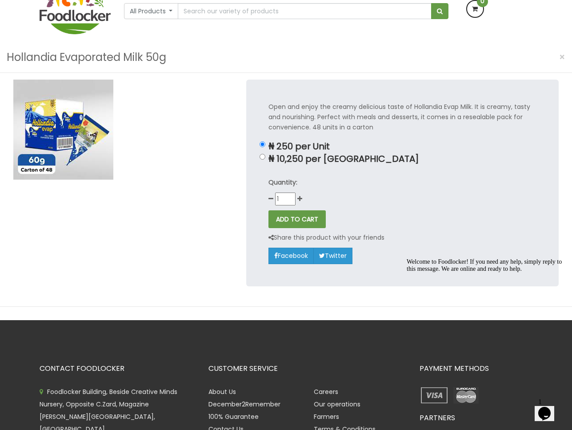
scroll to position [44, 0]
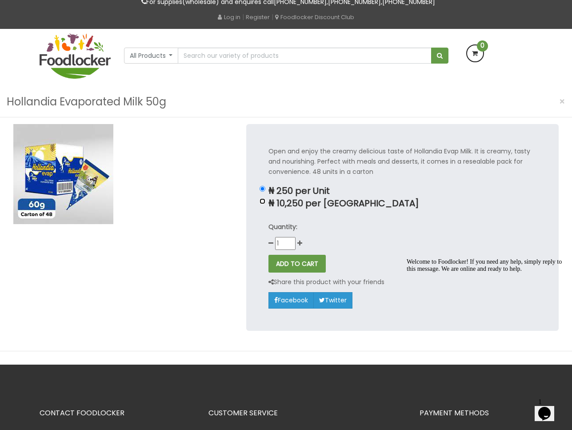
click at [263, 201] on input "₦ 10,250 per [GEOGRAPHIC_DATA]" at bounding box center [263, 201] width 6 height 6
radio input "true"
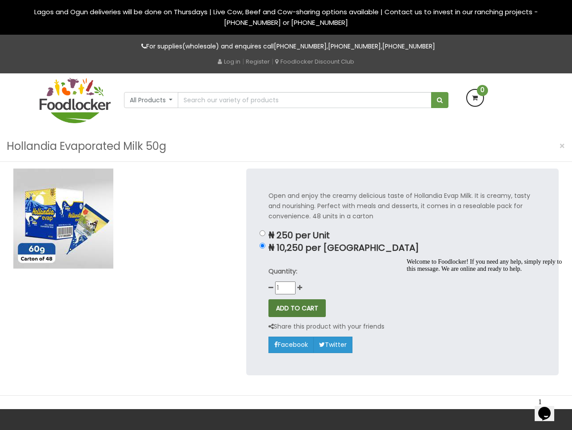
click at [306, 307] on button "ADD TO CART" at bounding box center [297, 308] width 57 height 18
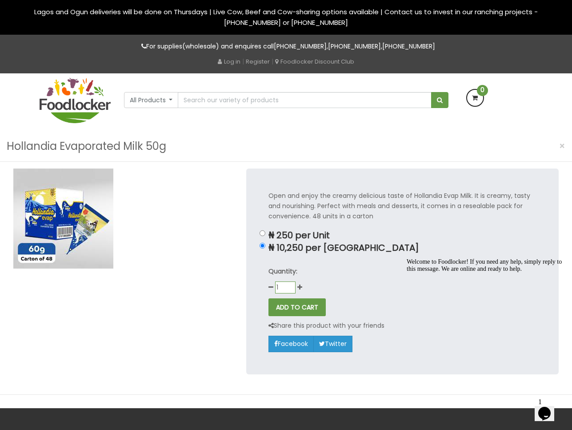
click at [290, 284] on input "1" at bounding box center [285, 288] width 20 height 12
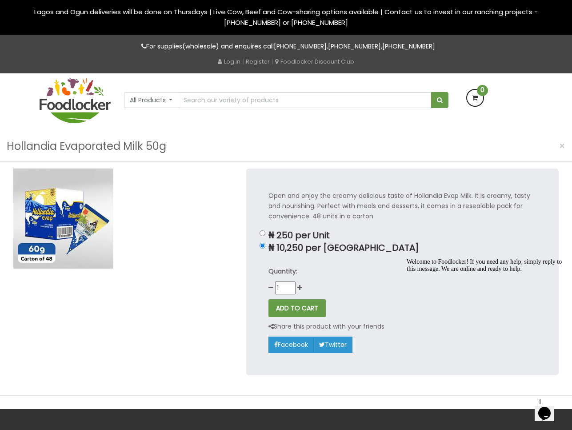
click at [343, 274] on p "Quantity:" at bounding box center [403, 271] width 268 height 10
click at [294, 310] on button "ADD TO CART" at bounding box center [297, 308] width 57 height 18
click at [262, 234] on input "₦ 250 per Unit" at bounding box center [263, 233] width 6 height 6
radio input "true"
click at [299, 288] on icon at bounding box center [300, 288] width 5 height 6
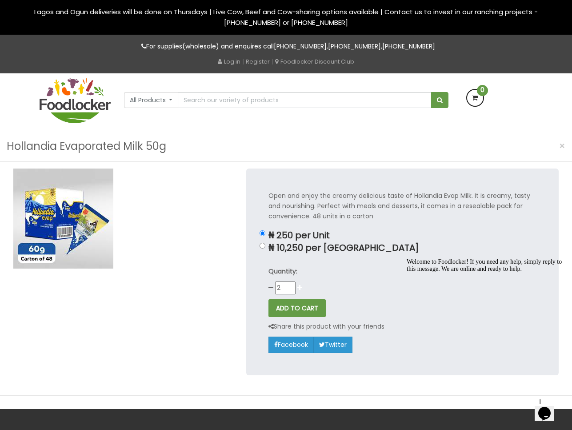
click at [299, 288] on icon at bounding box center [300, 288] width 5 height 6
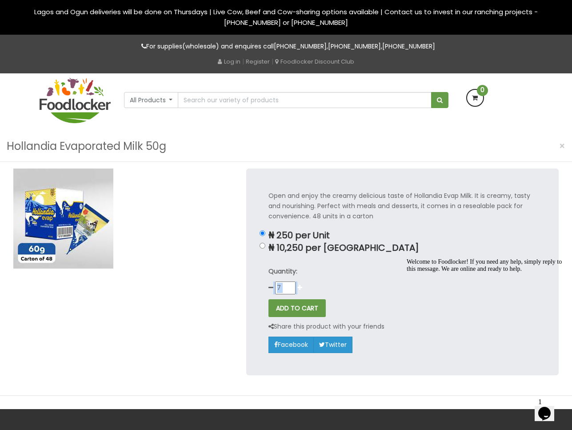
click at [299, 288] on icon at bounding box center [300, 288] width 5 height 6
click at [299, 287] on icon at bounding box center [300, 288] width 5 height 6
click at [298, 286] on icon at bounding box center [300, 288] width 5 height 6
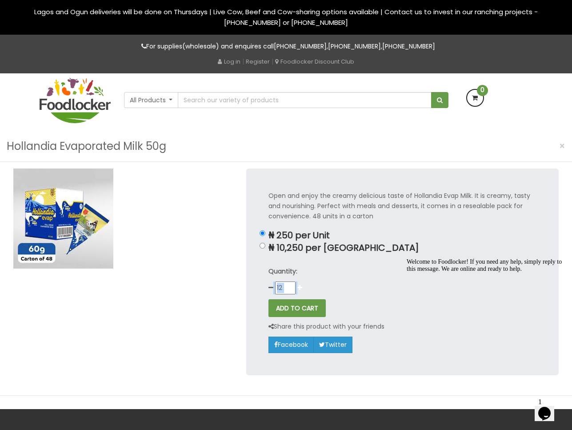
click at [298, 286] on icon at bounding box center [300, 288] width 5 height 6
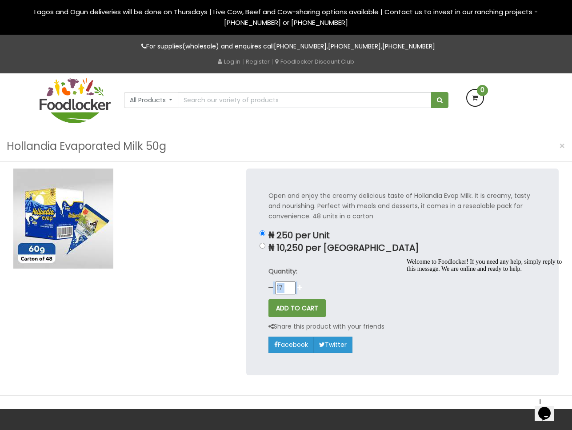
click at [298, 286] on icon at bounding box center [300, 288] width 5 height 6
click at [298, 288] on icon at bounding box center [300, 288] width 5 height 6
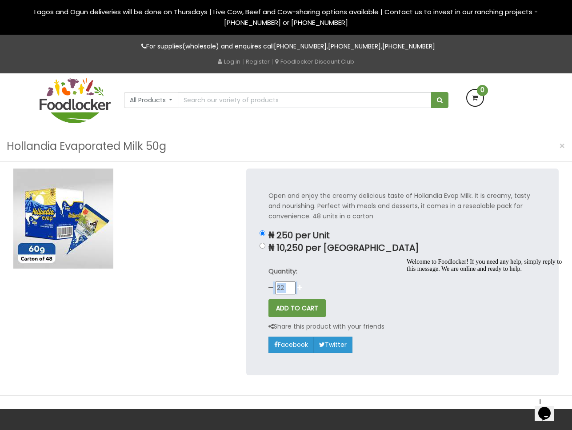
click at [298, 288] on icon at bounding box center [300, 288] width 5 height 6
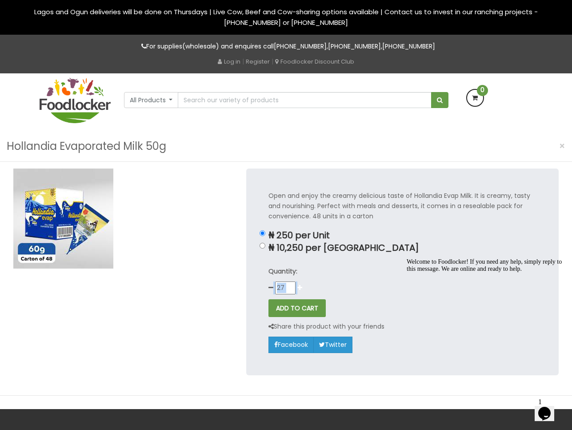
click at [298, 288] on icon at bounding box center [300, 288] width 5 height 6
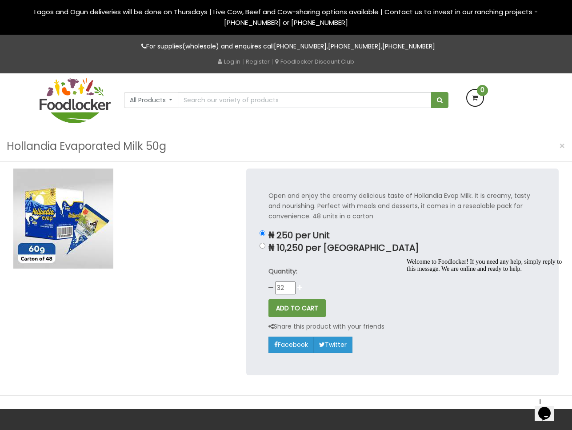
click at [298, 288] on icon at bounding box center [300, 288] width 5 height 6
click at [301, 288] on icon at bounding box center [300, 288] width 5 height 6
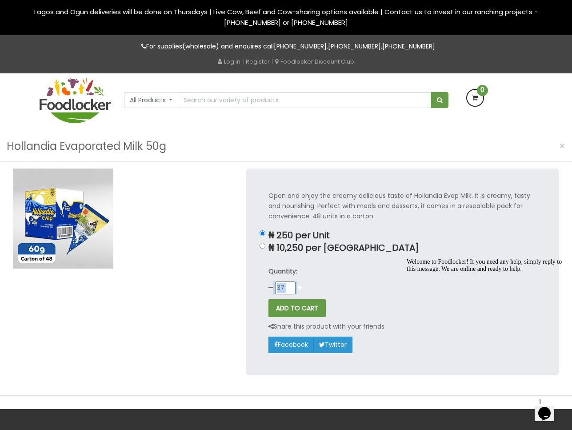
click at [301, 288] on icon at bounding box center [300, 288] width 5 height 6
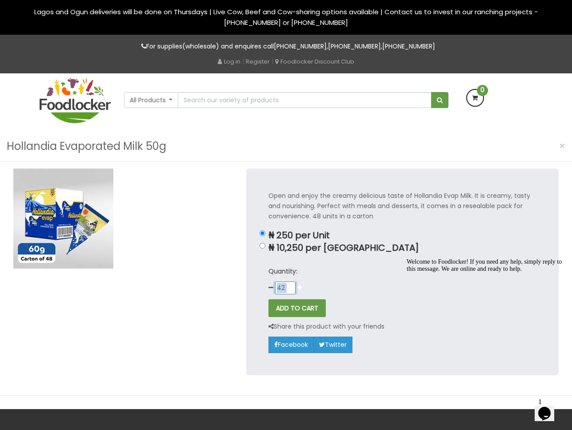
click at [301, 288] on icon at bounding box center [300, 288] width 5 height 6
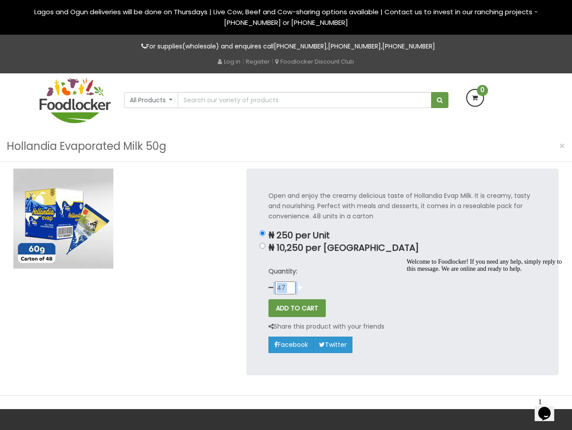
click at [301, 288] on icon at bounding box center [300, 288] width 5 height 6
type input "48"
click at [299, 307] on button "ADD TO CART" at bounding box center [297, 308] width 57 height 18
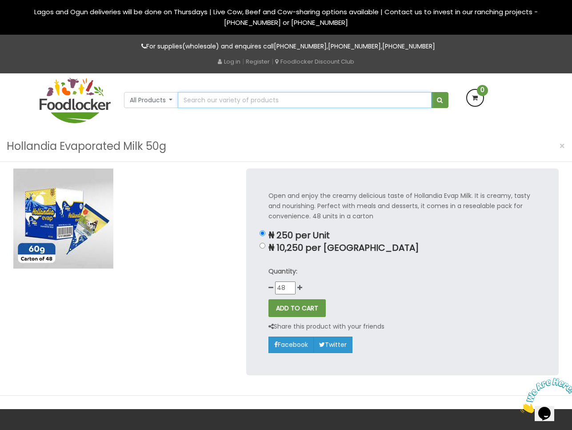
click at [245, 99] on input "text" at bounding box center [305, 100] width 254 height 16
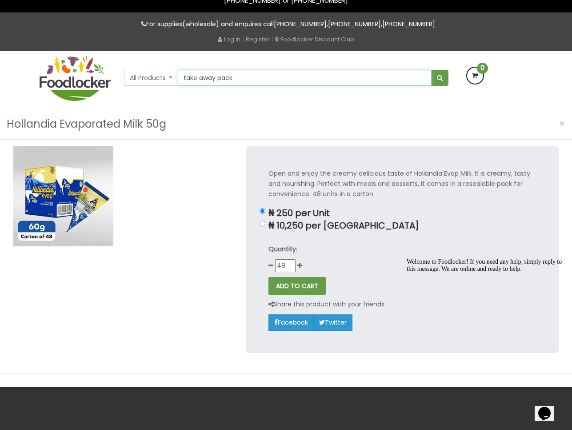
scroll to position [44, 0]
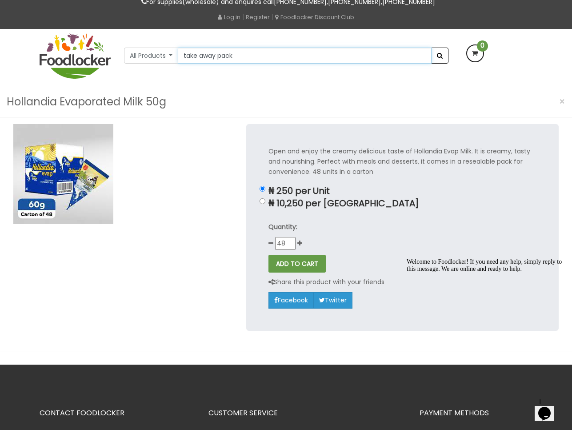
type input "take away pack"
click at [439, 57] on span "submit" at bounding box center [440, 55] width 6 height 6
